Goal: Task Accomplishment & Management: Use online tool/utility

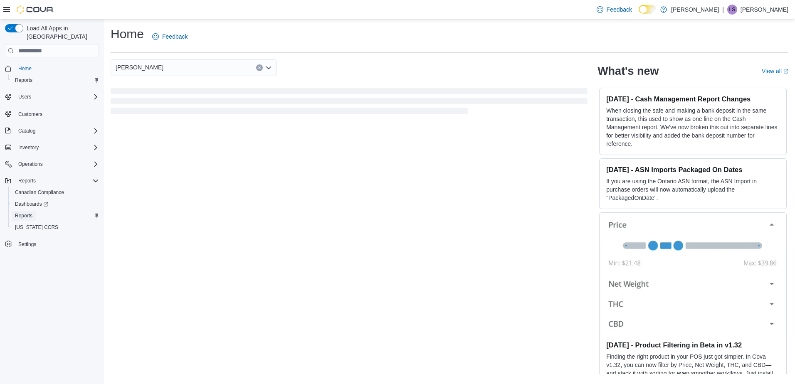
click at [26, 212] on span "Reports" at bounding box center [23, 215] width 17 height 7
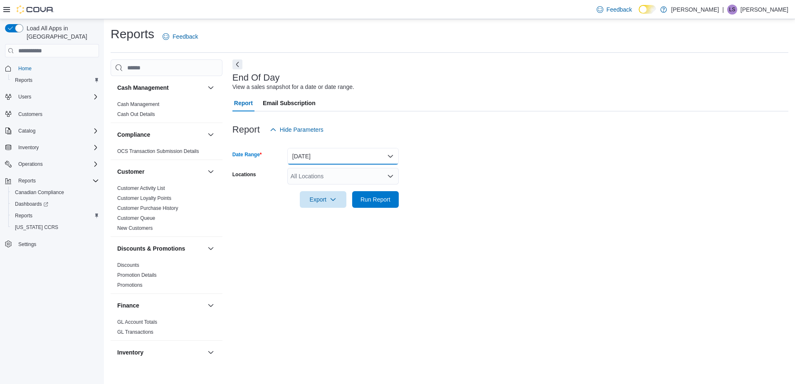
click at [387, 154] on button "[DATE]" at bounding box center [342, 156] width 111 height 17
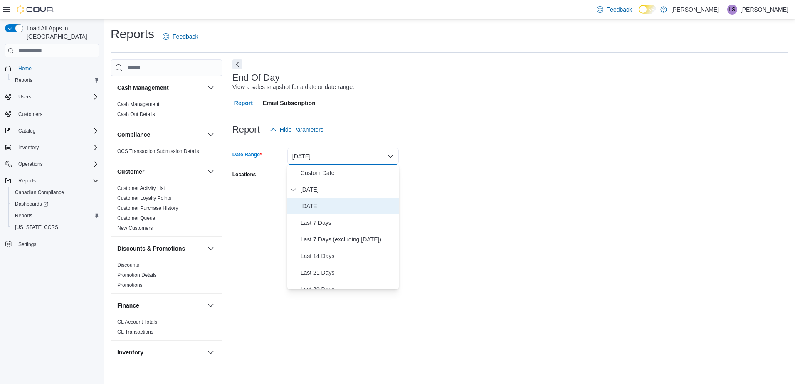
click at [313, 208] on span "[DATE]" at bounding box center [348, 206] width 95 height 10
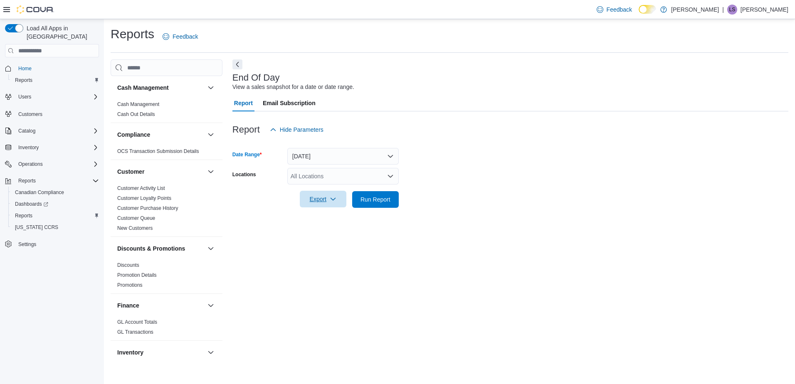
click at [332, 197] on icon "button" at bounding box center [333, 199] width 7 height 7
click at [323, 232] on span "Export to Pdf" at bounding box center [324, 232] width 37 height 7
click at [390, 154] on button "[DATE]" at bounding box center [342, 156] width 111 height 17
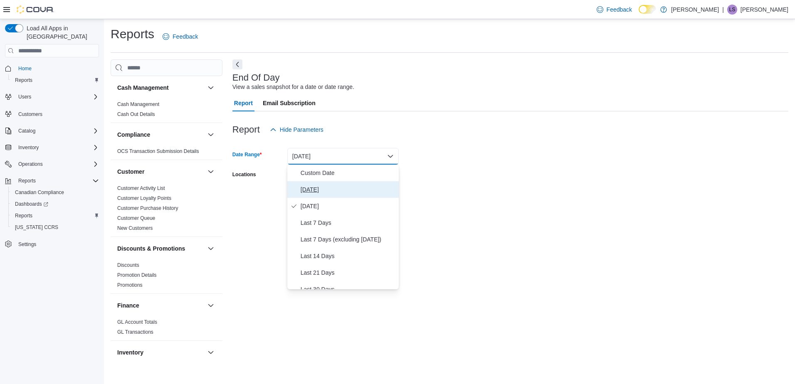
click at [305, 187] on span "[DATE]" at bounding box center [348, 190] width 95 height 10
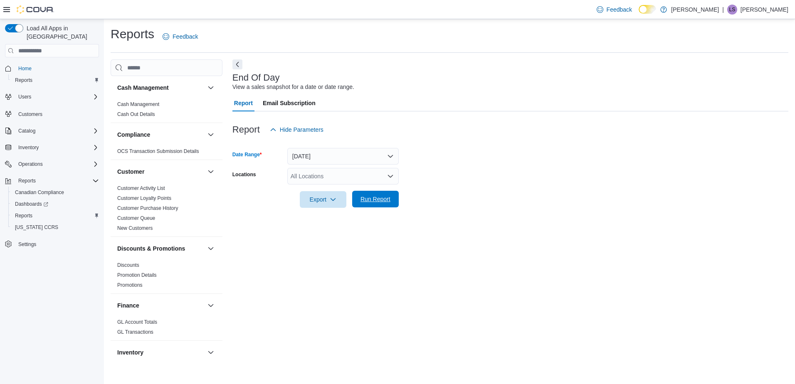
click at [374, 197] on span "Run Report" at bounding box center [375, 199] width 30 height 8
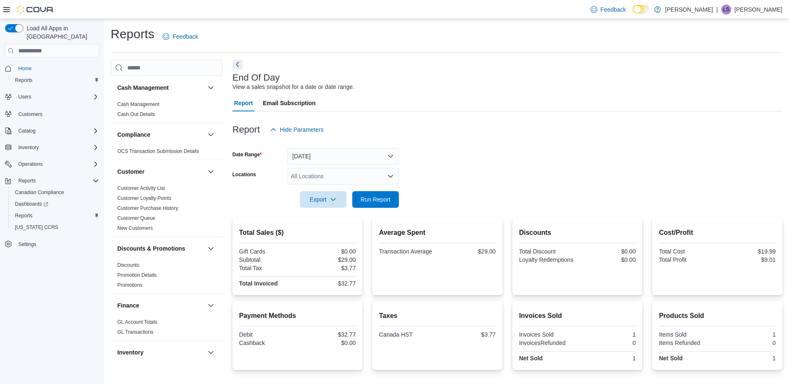
scroll to position [55, 0]
